Goal: Transaction & Acquisition: Purchase product/service

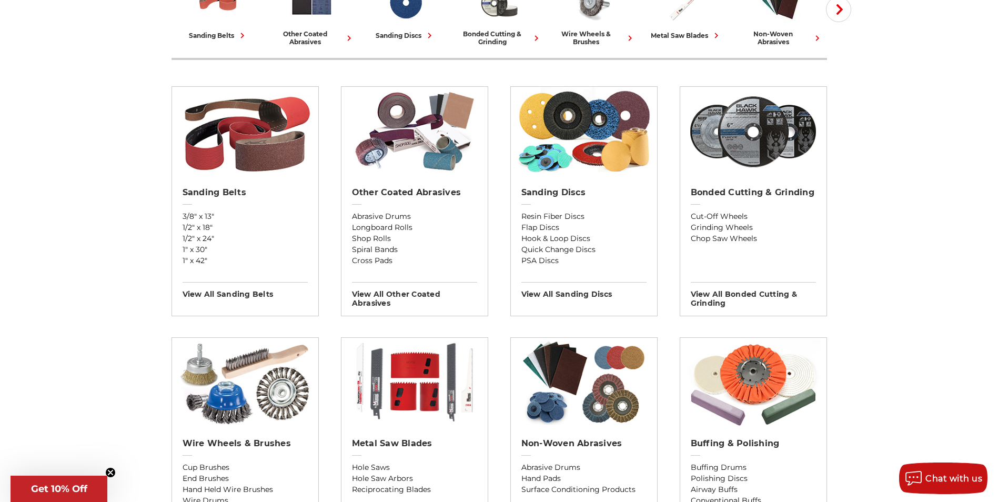
scroll to position [316, 0]
click at [554, 227] on link "Flap Discs" at bounding box center [583, 226] width 125 height 11
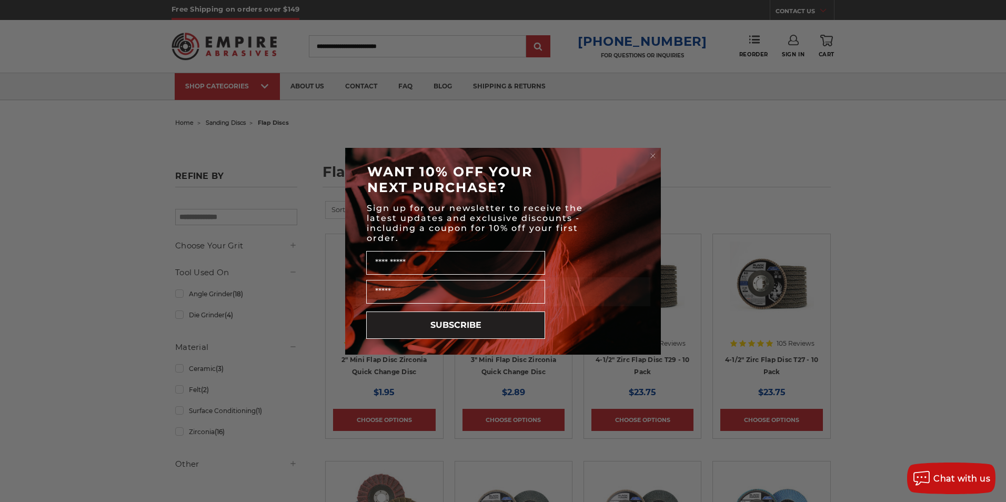
click at [649, 152] on icon "Close dialog" at bounding box center [653, 155] width 11 height 11
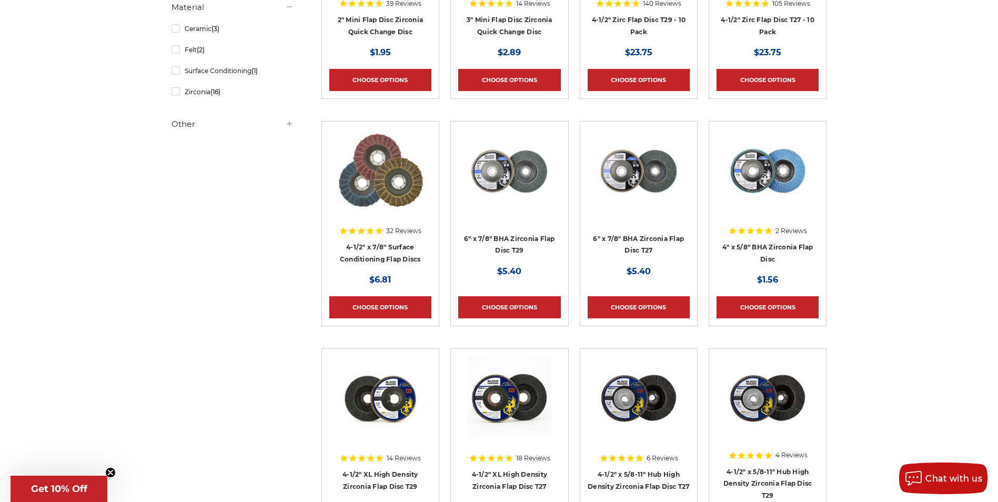
scroll to position [316, 0]
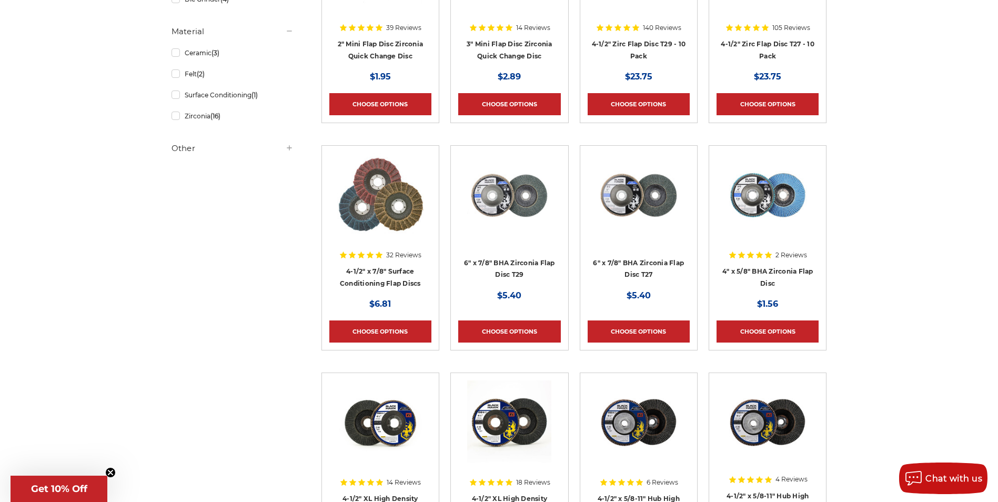
click at [767, 199] on img at bounding box center [768, 195] width 84 height 84
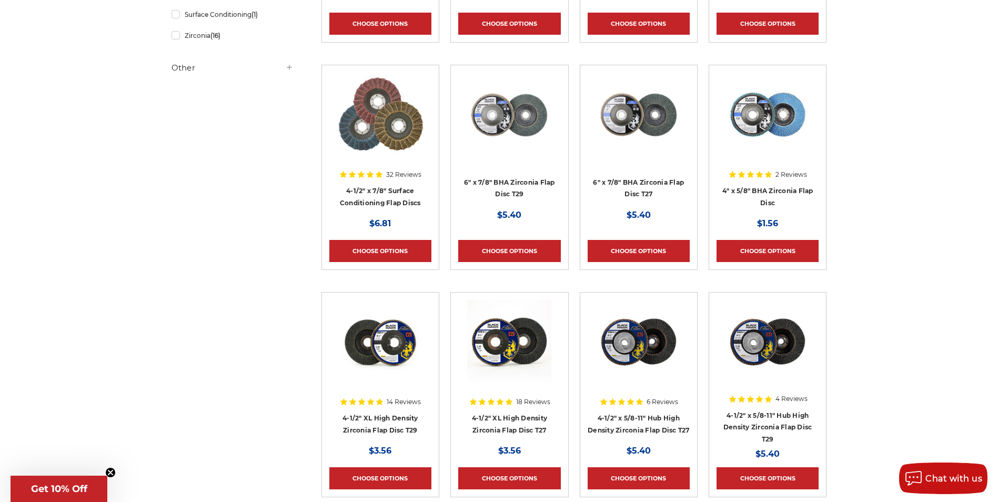
scroll to position [421, 0]
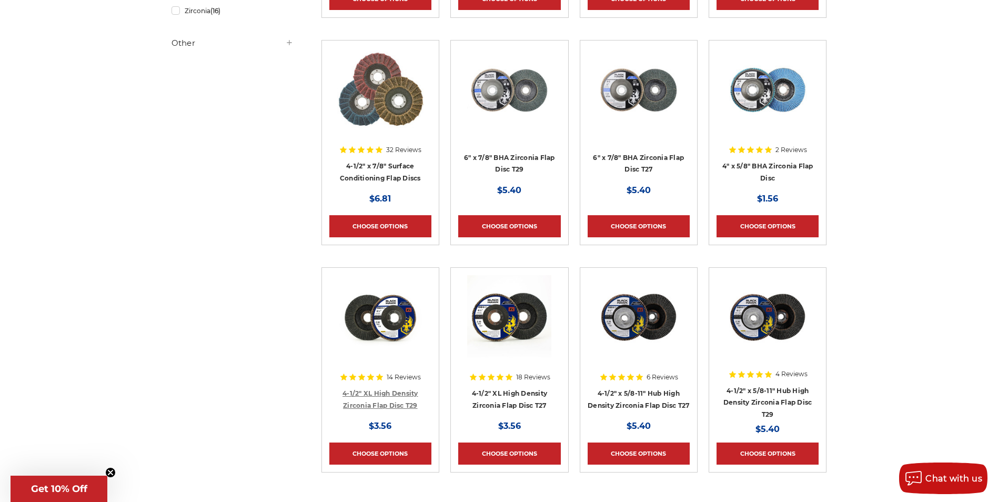
click at [363, 395] on link "4-1/2" XL High Density Zirconia Flap Disc T29" at bounding box center [381, 399] width 76 height 20
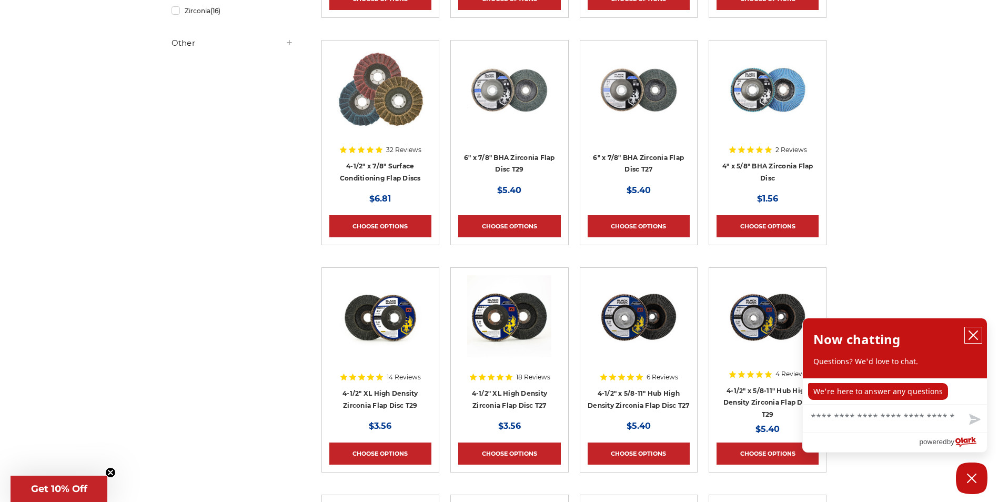
click at [975, 336] on icon "close chatbox" at bounding box center [973, 335] width 11 height 11
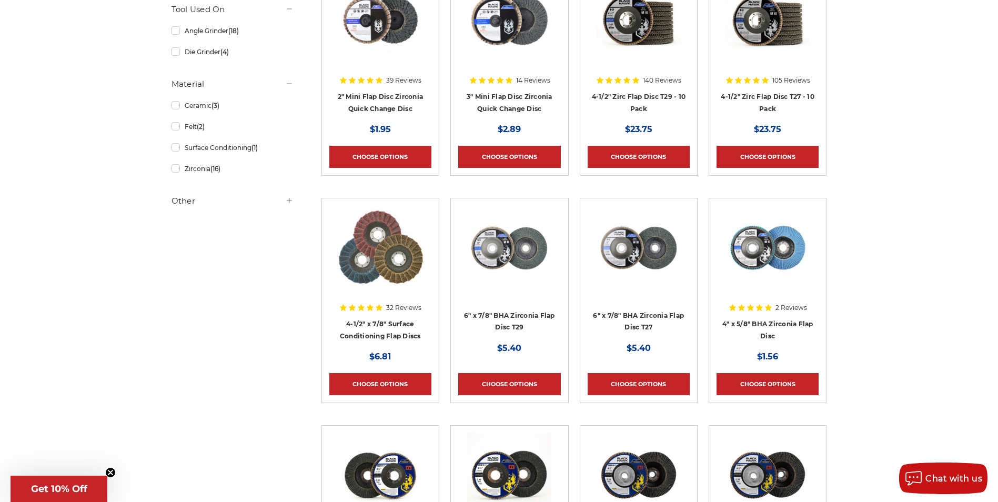
scroll to position [53, 0]
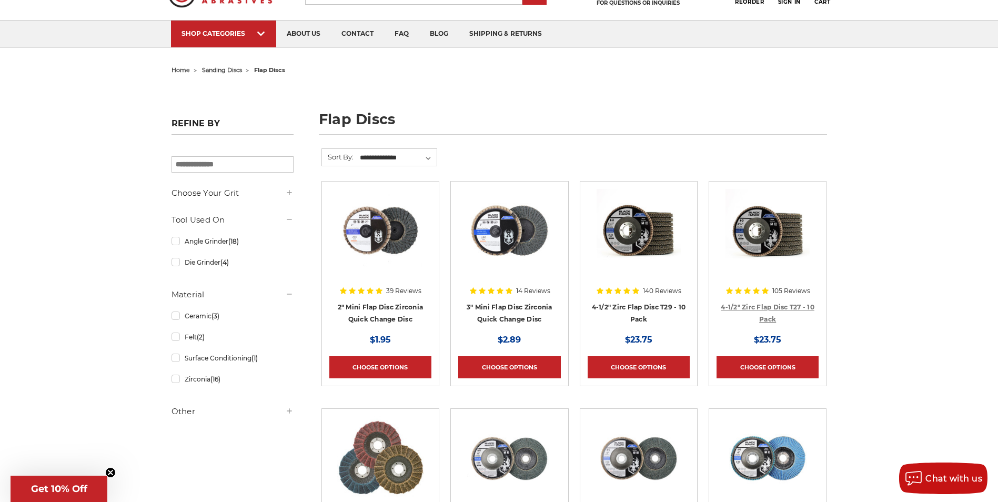
click at [774, 305] on link "4-1/2" Zirc Flap Disc T27 - 10 Pack" at bounding box center [768, 313] width 94 height 20
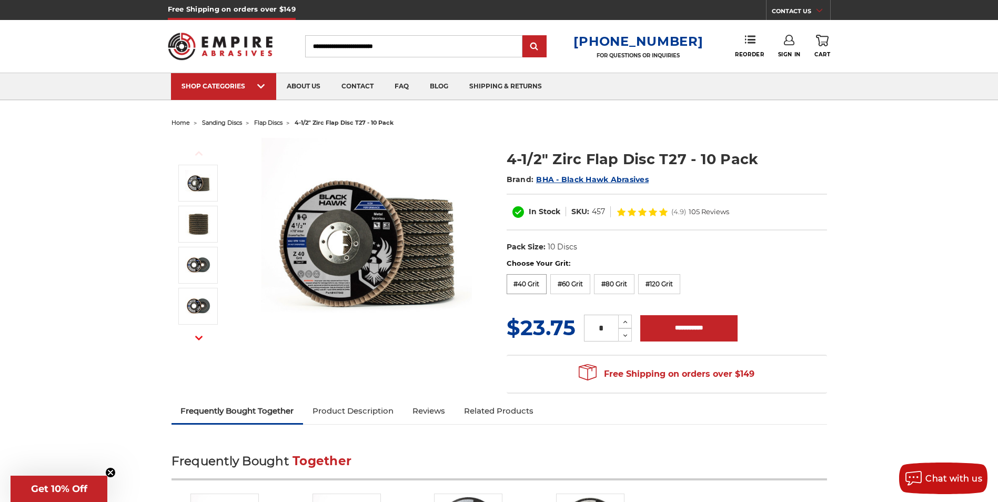
click at [529, 283] on label "#40 Grit" at bounding box center [527, 284] width 41 height 20
